Goal: Information Seeking & Learning: Learn about a topic

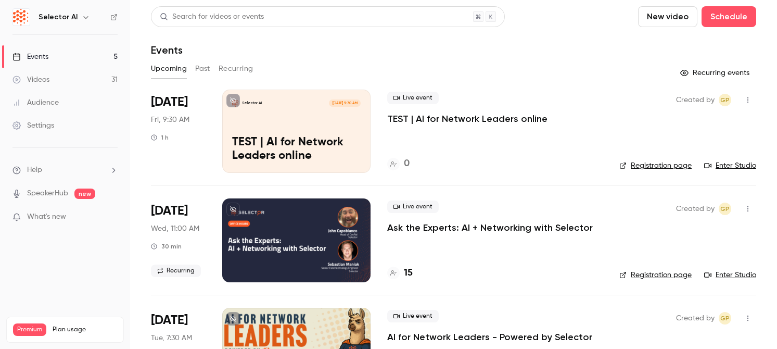
click at [209, 75] on button "Past" at bounding box center [202, 68] width 15 height 17
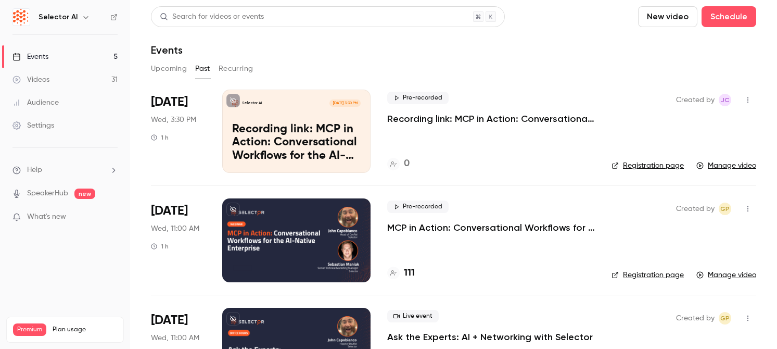
scroll to position [36, 0]
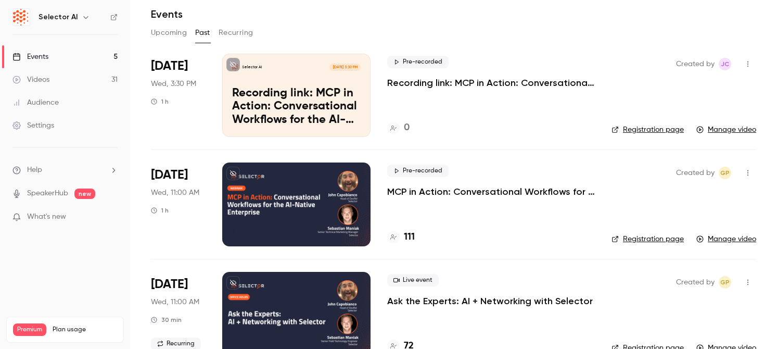
click at [326, 196] on div at bounding box center [296, 203] width 148 height 83
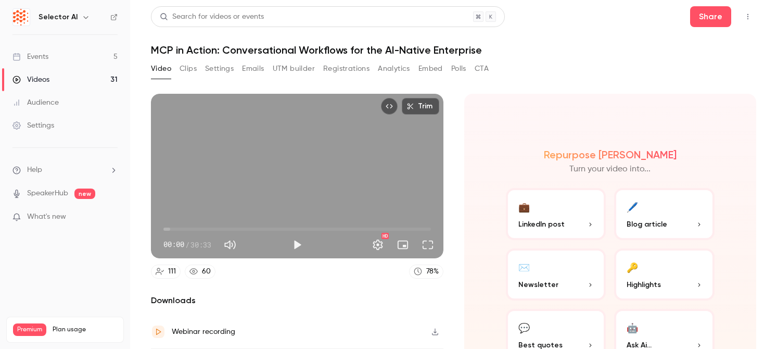
click at [191, 64] on button "Clips" at bounding box center [188, 68] width 17 height 17
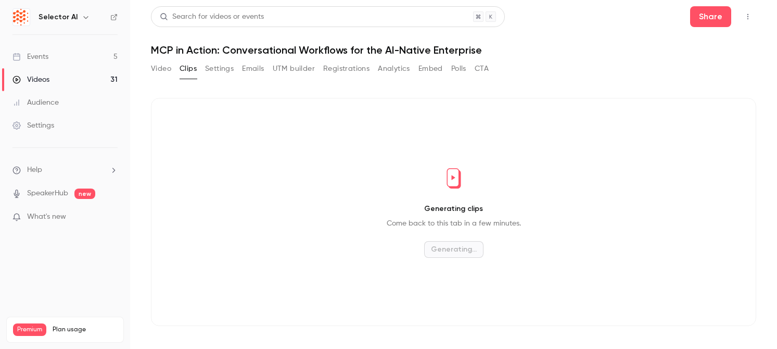
click at [154, 66] on button "Video" at bounding box center [161, 68] width 20 height 17
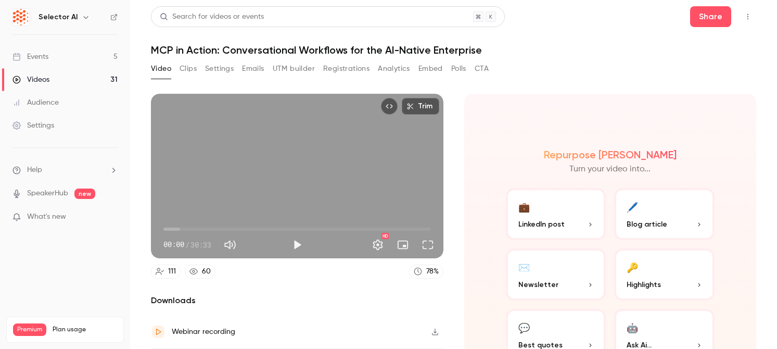
click at [180, 69] on button "Clips" at bounding box center [188, 68] width 17 height 17
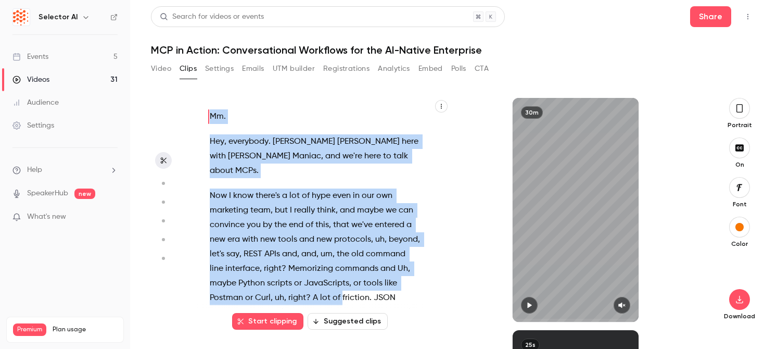
drag, startPoint x: 186, startPoint y: 118, endPoint x: 340, endPoint y: 285, distance: 227.2
click at [340, 285] on section "Mm . Hey , everybody . [PERSON_NAME] here with [PERSON_NAME] , and we're here t…" at bounding box center [453, 223] width 605 height 251
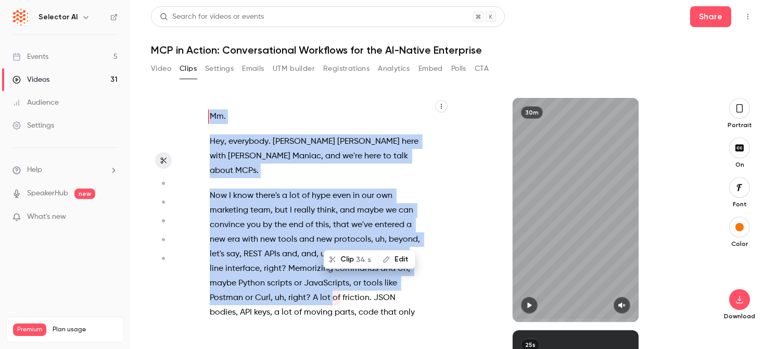
click at [163, 68] on button "Video" at bounding box center [161, 68] width 20 height 17
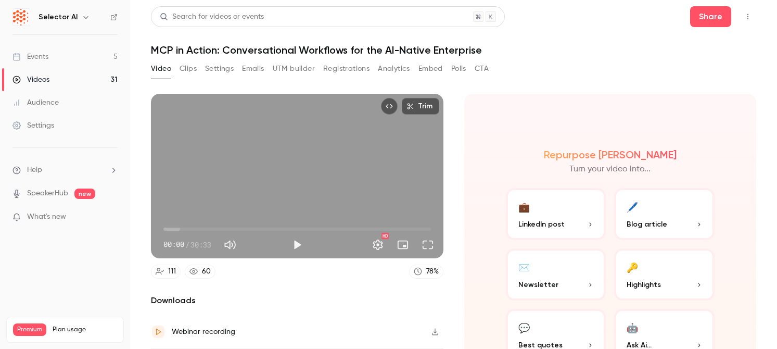
click at [454, 68] on button "Polls" at bounding box center [458, 68] width 15 height 17
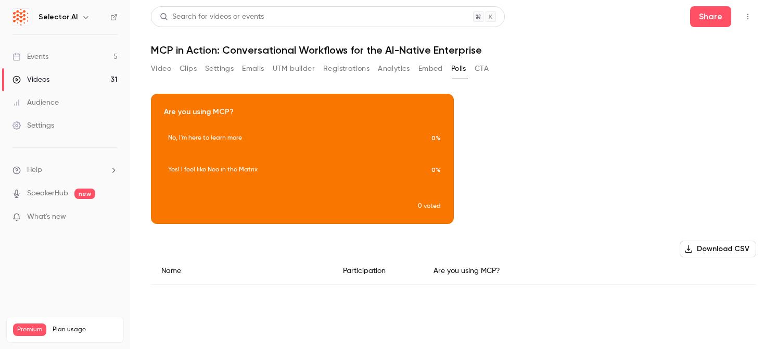
click at [482, 73] on button "CTA" at bounding box center [482, 68] width 14 height 17
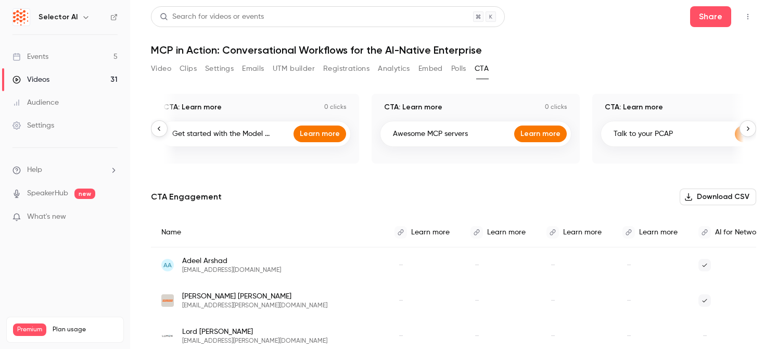
scroll to position [0, 221]
click at [162, 68] on button "Video" at bounding box center [161, 68] width 20 height 17
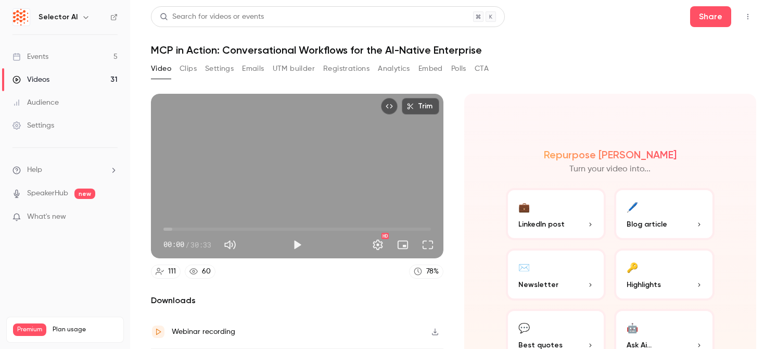
click at [82, 78] on link "Videos 31" at bounding box center [65, 79] width 130 height 23
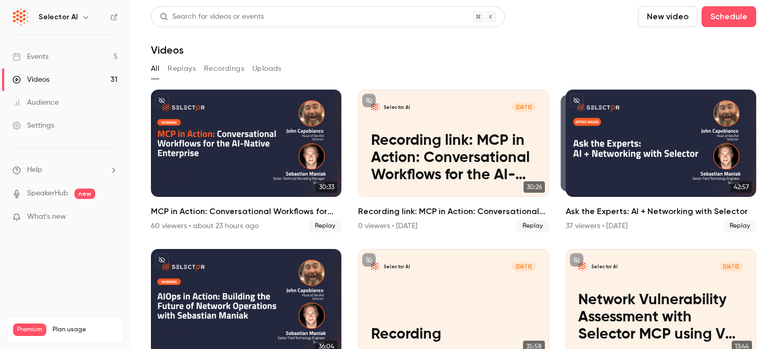
click at [91, 51] on link "Events 5" at bounding box center [65, 56] width 130 height 23
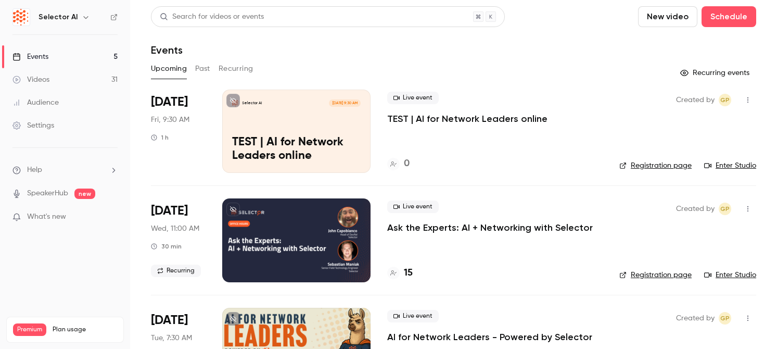
click at [199, 72] on button "Past" at bounding box center [202, 68] width 15 height 17
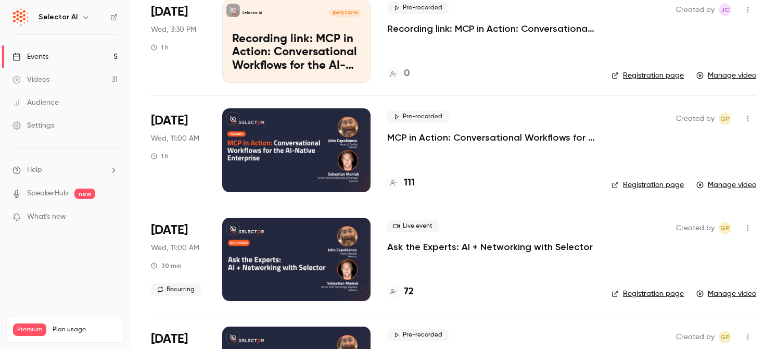
scroll to position [79, 0]
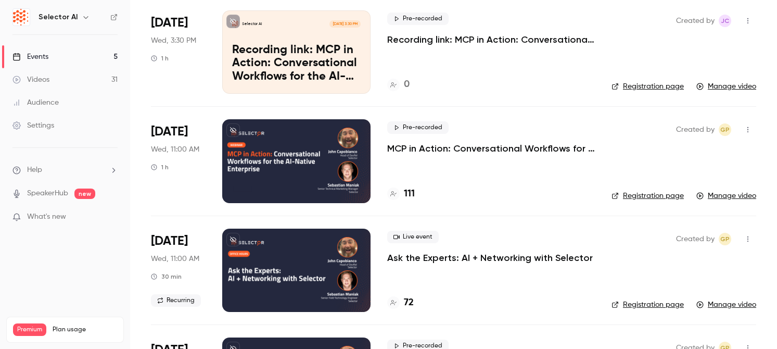
click at [271, 266] on div at bounding box center [296, 269] width 148 height 83
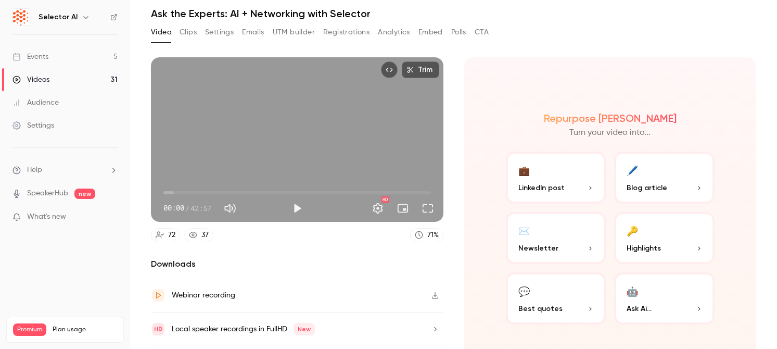
scroll to position [31, 0]
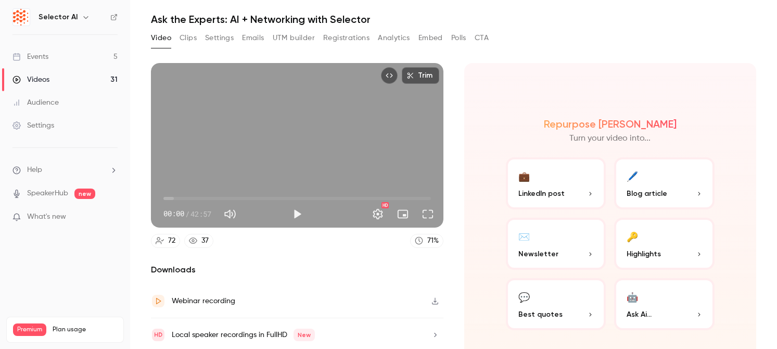
click at [483, 43] on button "CTA" at bounding box center [482, 38] width 14 height 17
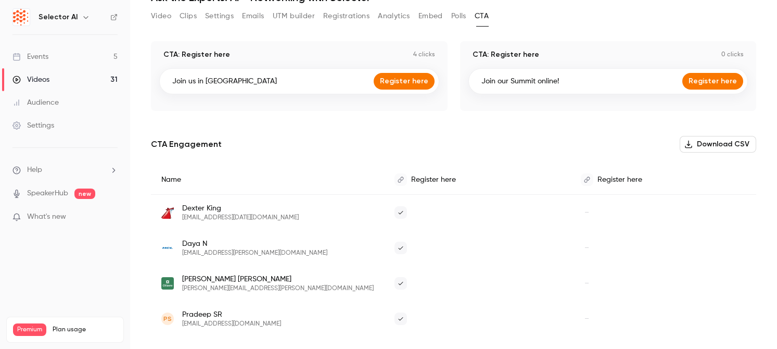
scroll to position [65, 0]
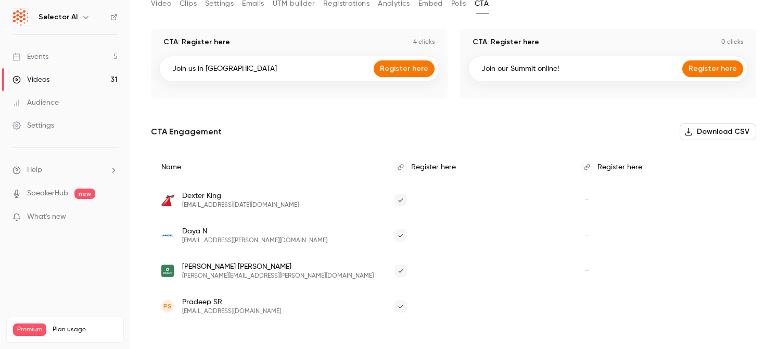
click at [342, 8] on button "Registrations" at bounding box center [346, 3] width 46 height 17
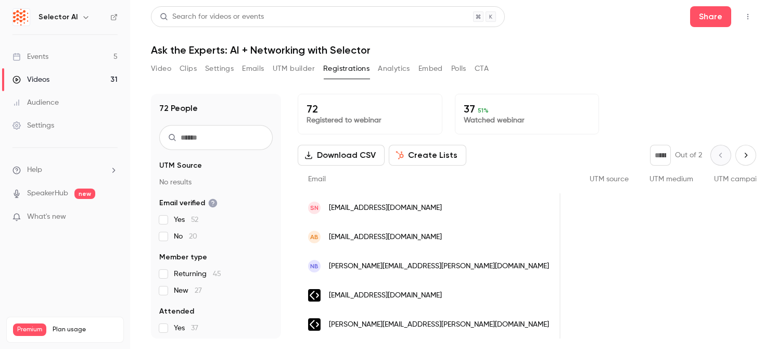
scroll to position [0, 436]
